Goal: Task Accomplishment & Management: Complete application form

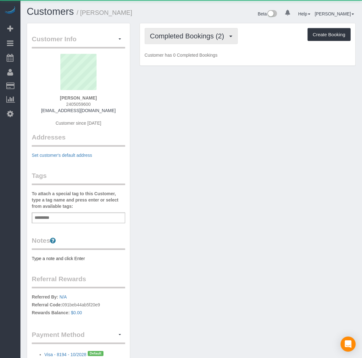
click at [194, 37] on span "Completed Bookings (2)" at bounding box center [188, 36] width 77 height 8
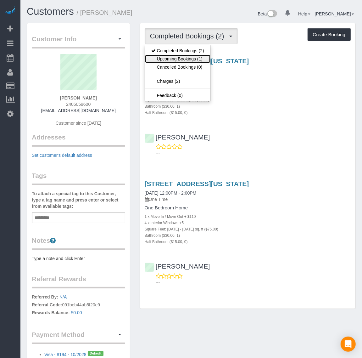
click at [194, 61] on link "Upcoming Bookings (1)" at bounding box center [177, 59] width 65 height 8
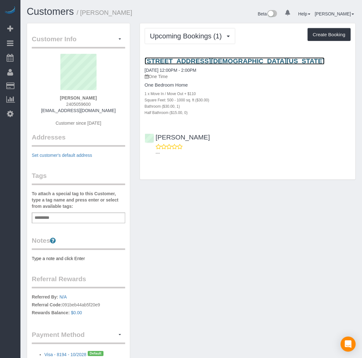
click at [197, 57] on link "720 Rock Creek Church Rd Nw Unit B, Washington, DC 20010" at bounding box center [235, 60] width 180 height 7
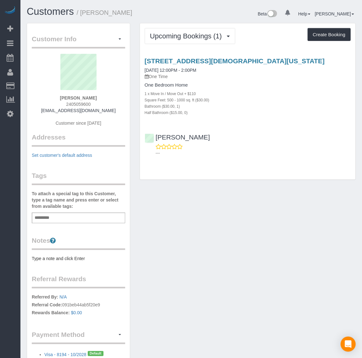
drag, startPoint x: 117, startPoint y: 112, endPoint x: 34, endPoint y: 112, distance: 83.1
click at [34, 112] on div "TERRING WANG 2405059600 terring@terringwanggroup.com Customer since 2024" at bounding box center [78, 93] width 93 height 79
copy link "[EMAIL_ADDRESS][DOMAIN_NAME]"
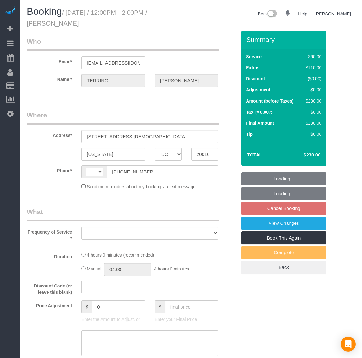
select select "DC"
select select "object:364"
select select "string:fspay-0c450c12-579f-44b5-8045-9644ccedbbc3"
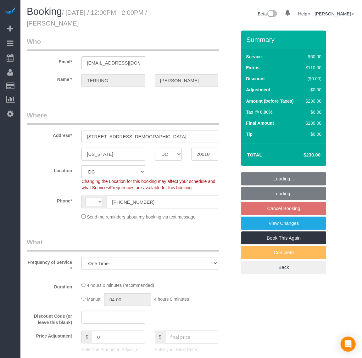
select select "string:[GEOGRAPHIC_DATA]"
select select "number:1"
select select "number:42"
select select "1"
select select "spot3"
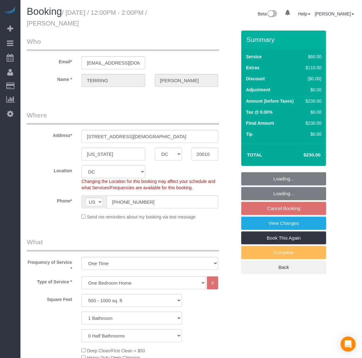
select select "object:979"
select select "1"
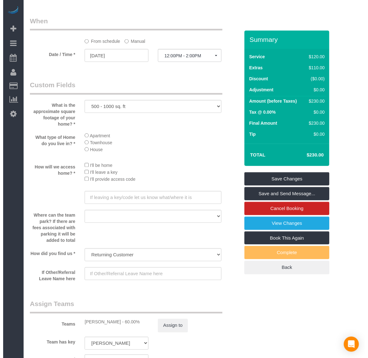
scroll to position [620, 0]
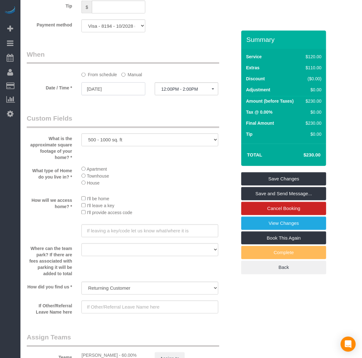
click at [101, 87] on input "[DATE]" at bounding box center [113, 88] width 64 height 13
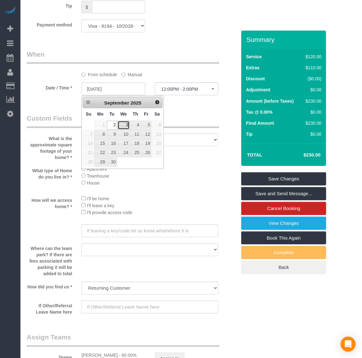
click at [125, 126] on link "3" at bounding box center [124, 125] width 12 height 8
type input "[DATE]"
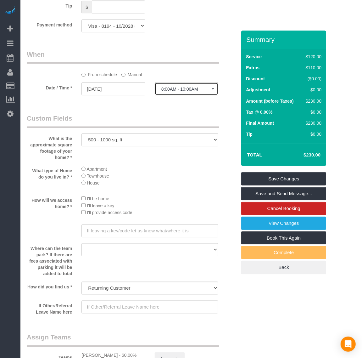
click at [186, 92] on span "8:00AM - 10:00AM" at bounding box center [186, 89] width 50 height 5
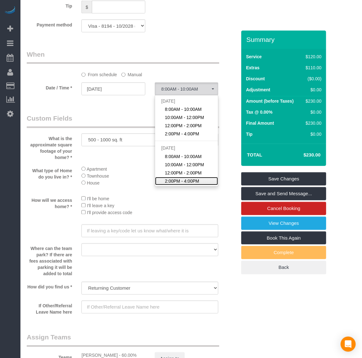
click at [188, 180] on span "2:00PM - 4:00PM" at bounding box center [182, 181] width 34 height 6
select select "spot8"
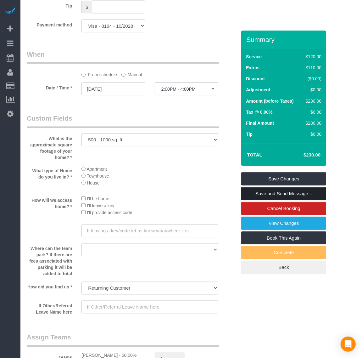
click at [285, 193] on link "Save and Send Message..." at bounding box center [283, 193] width 85 height 13
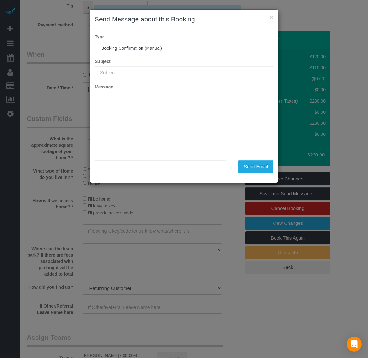
type input "Booking Confirmed!"
type input ""[PERSON_NAME]" <[EMAIL_ADDRESS][DOMAIN_NAME]>"
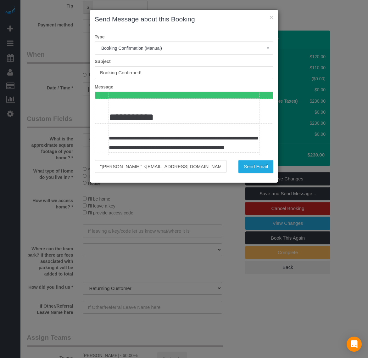
scroll to position [157, 0]
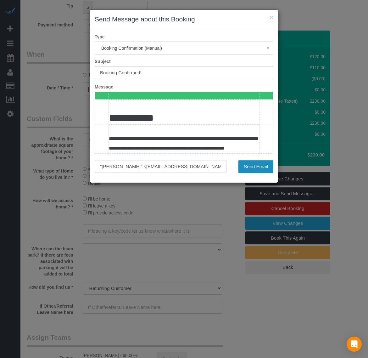
click at [254, 167] on button "Send Email" at bounding box center [255, 166] width 35 height 13
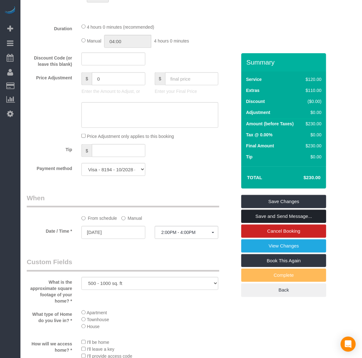
scroll to position [629, 0]
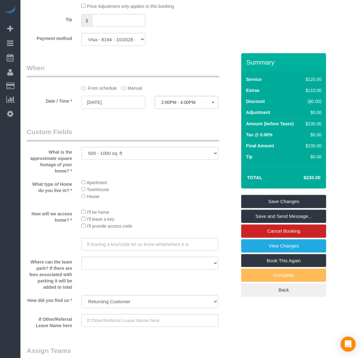
click at [104, 101] on input "[DATE]" at bounding box center [113, 102] width 64 height 13
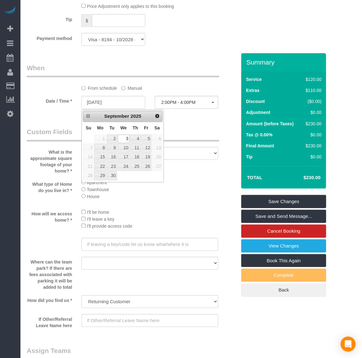
click at [197, 125] on div "Who Email* [EMAIL_ADDRESS][DOMAIN_NAME] Name * [PERSON_NAME] Where Address* [ST…" at bounding box center [131, 4] width 219 height 1161
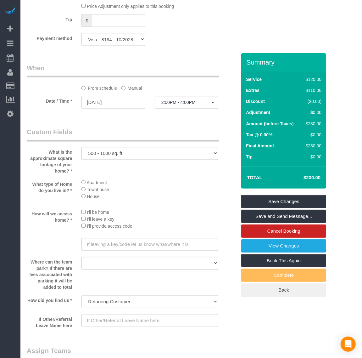
click at [106, 101] on input "[DATE]" at bounding box center [113, 102] width 64 height 13
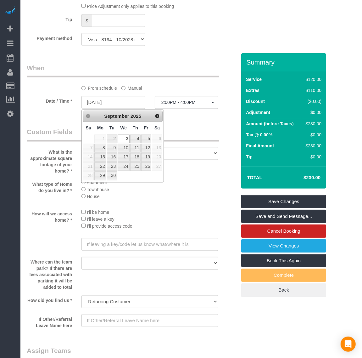
click at [196, 127] on div "Who Email* [EMAIL_ADDRESS][DOMAIN_NAME] Name * [PERSON_NAME] Where Address* [ST…" at bounding box center [131, 4] width 219 height 1161
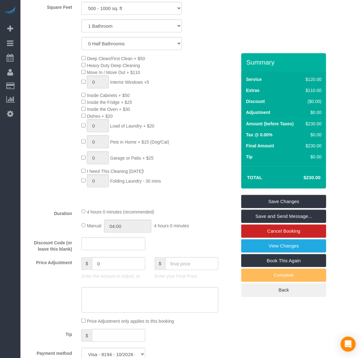
scroll to position [511, 0]
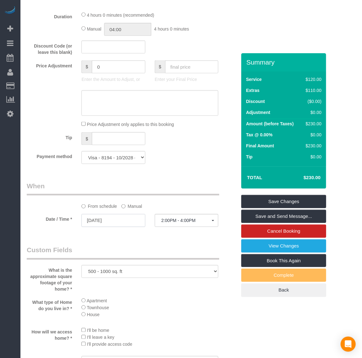
click at [117, 227] on input "[DATE]" at bounding box center [113, 220] width 64 height 13
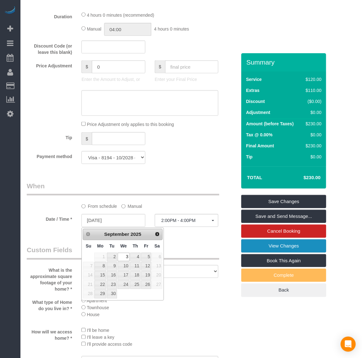
click at [282, 245] on link "View Changes" at bounding box center [283, 245] width 85 height 13
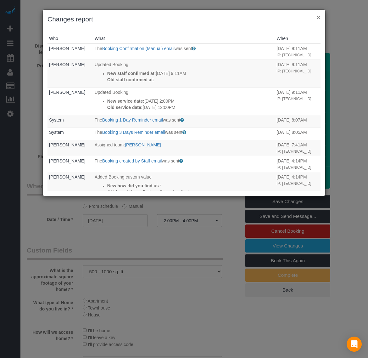
click at [319, 16] on button "×" at bounding box center [319, 17] width 4 height 7
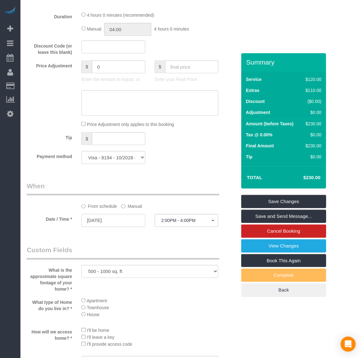
click at [101, 217] on input "[DATE]" at bounding box center [113, 220] width 64 height 13
